Goal: Information Seeking & Learning: Learn about a topic

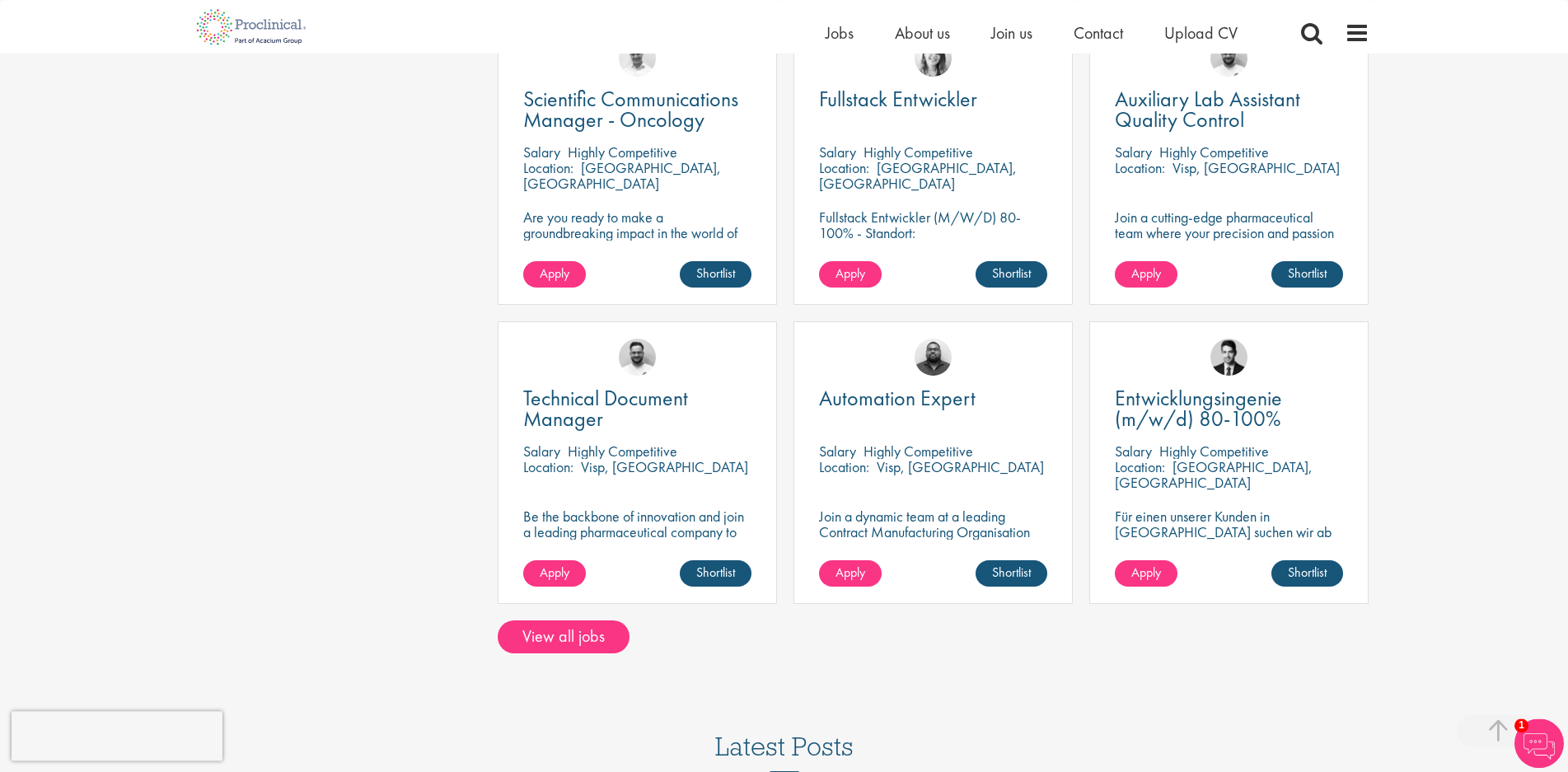
scroll to position [1108, 0]
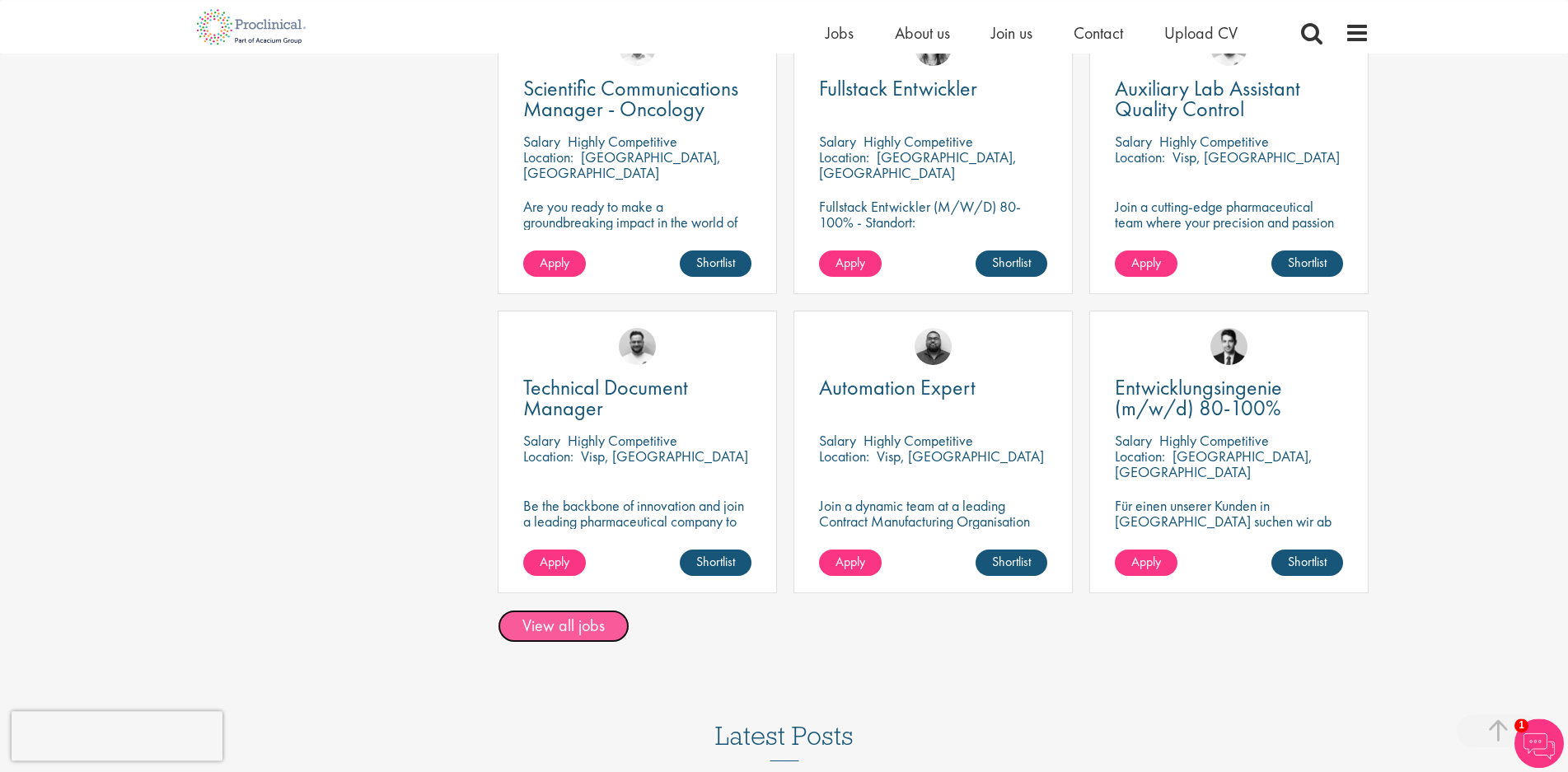
click at [538, 609] on link "View all jobs" at bounding box center [563, 626] width 132 height 33
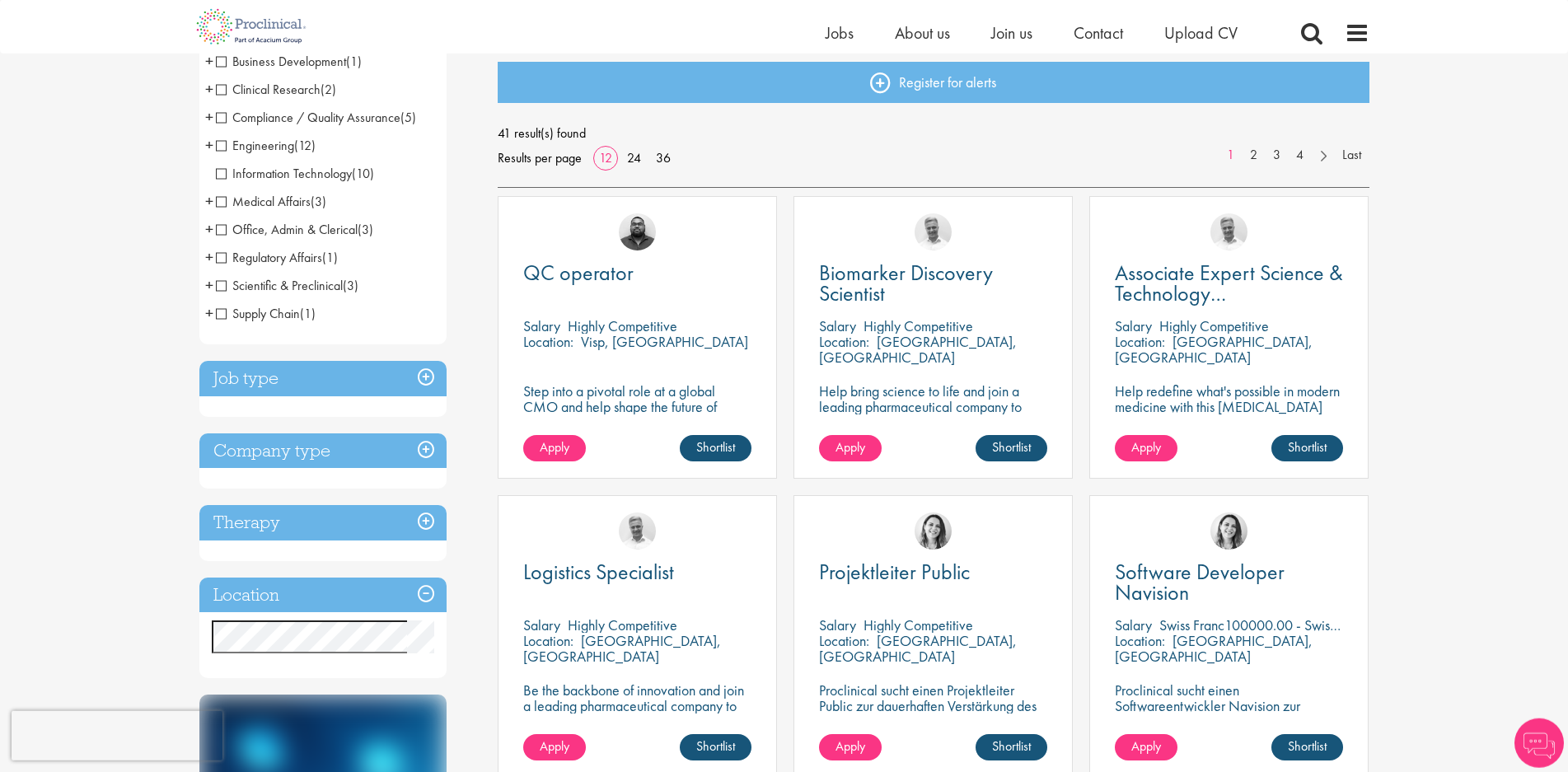
scroll to position [181, 0]
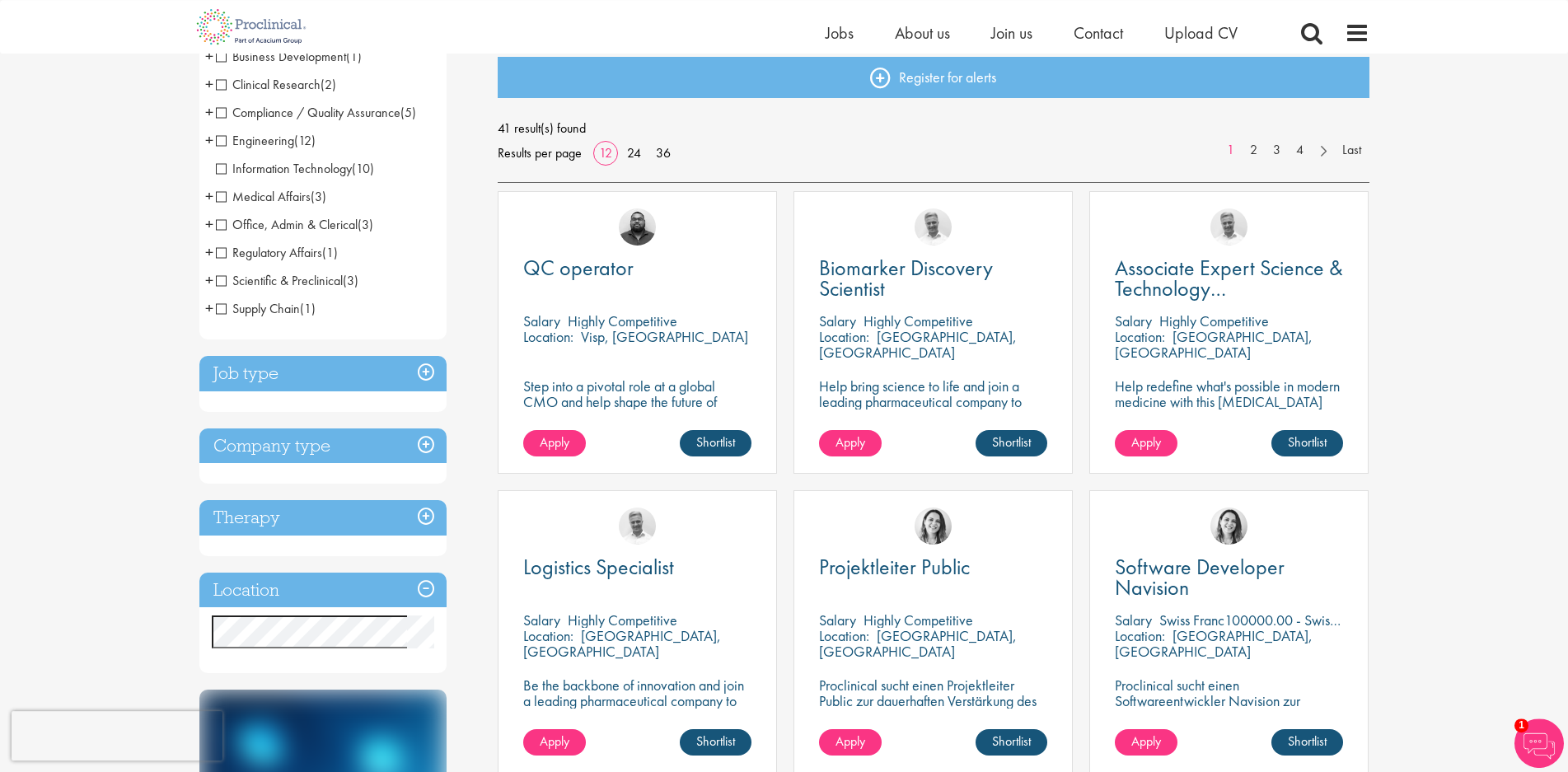
click at [217, 57] on span "Business Development" at bounding box center [281, 56] width 130 height 17
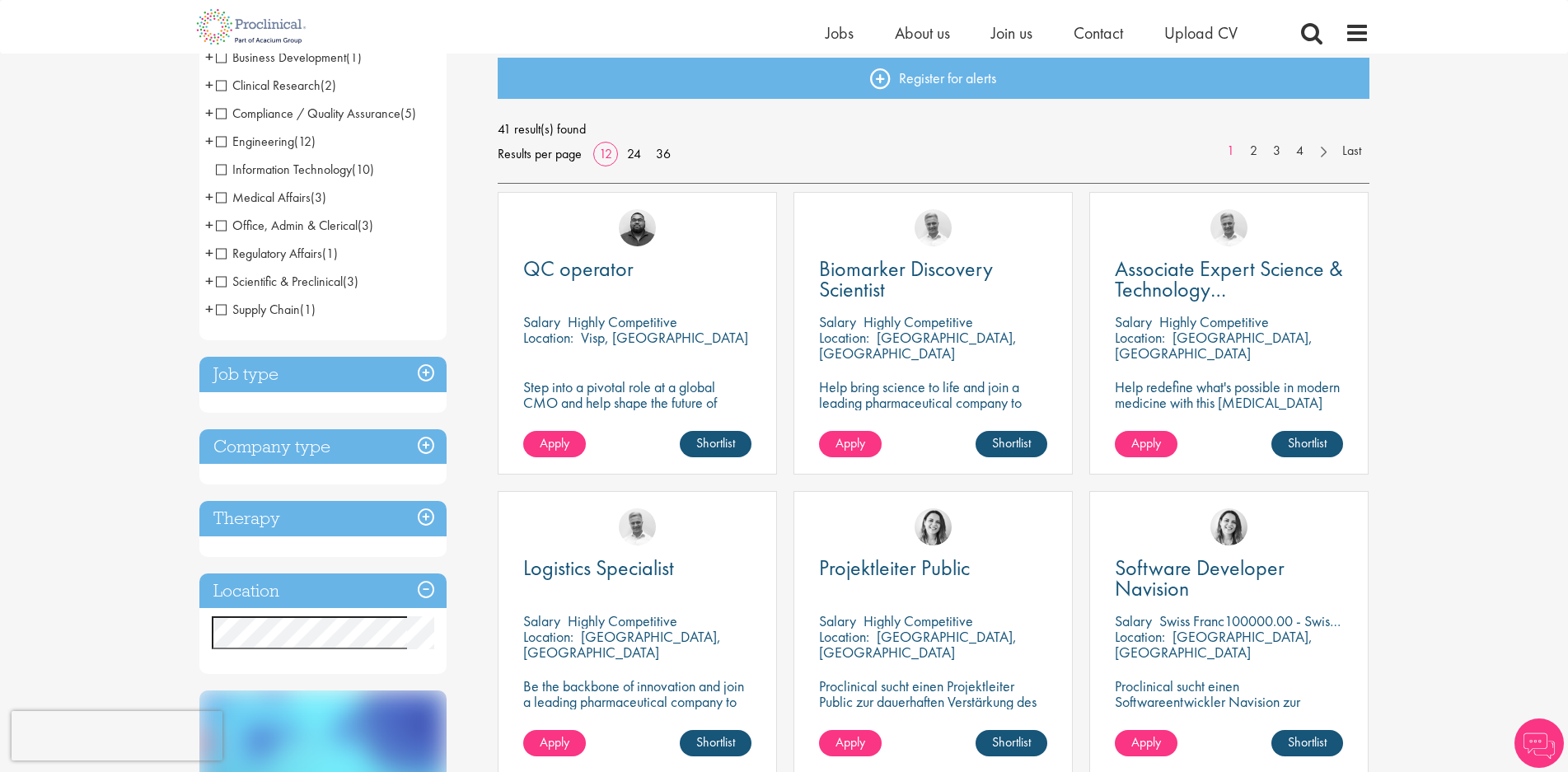
scroll to position [180, 0]
